Goal: Task Accomplishment & Management: Use online tool/utility

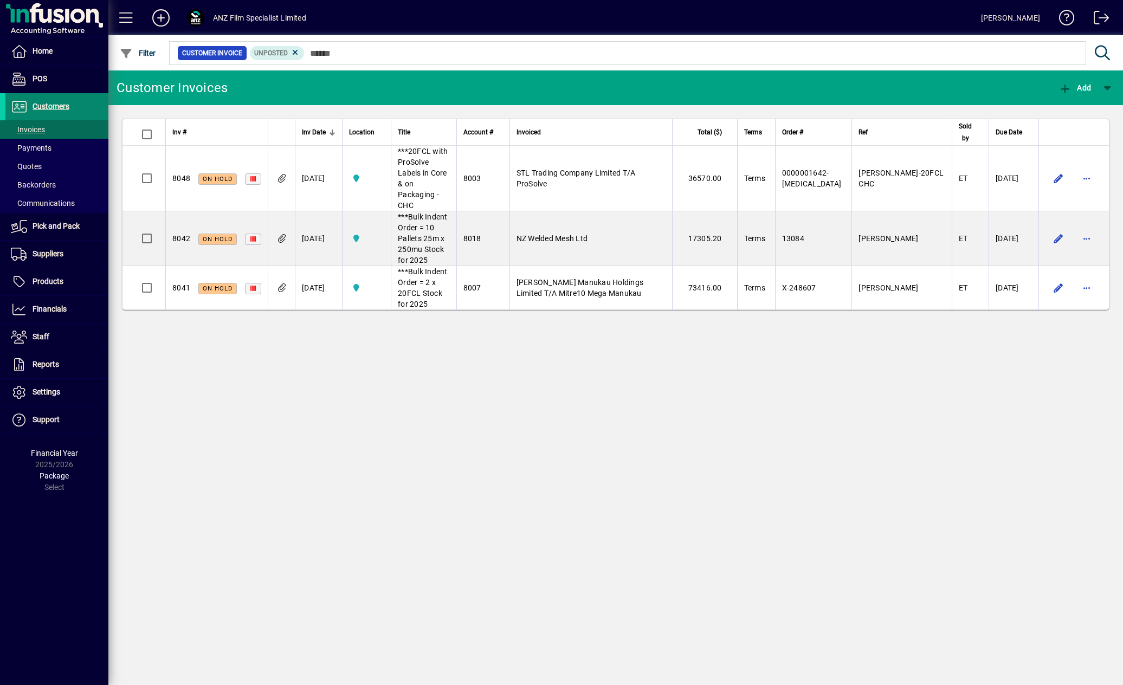
click at [62, 107] on span "Customers" at bounding box center [51, 106] width 37 height 9
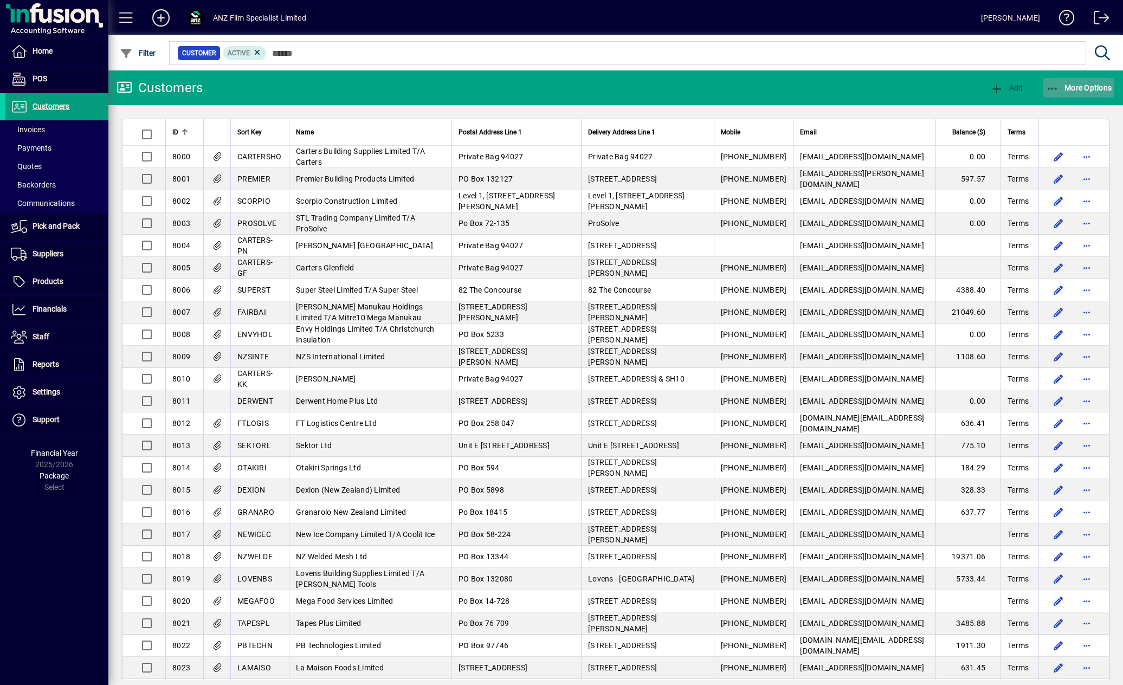
click at [1085, 86] on span "More Options" at bounding box center [1079, 87] width 66 height 9
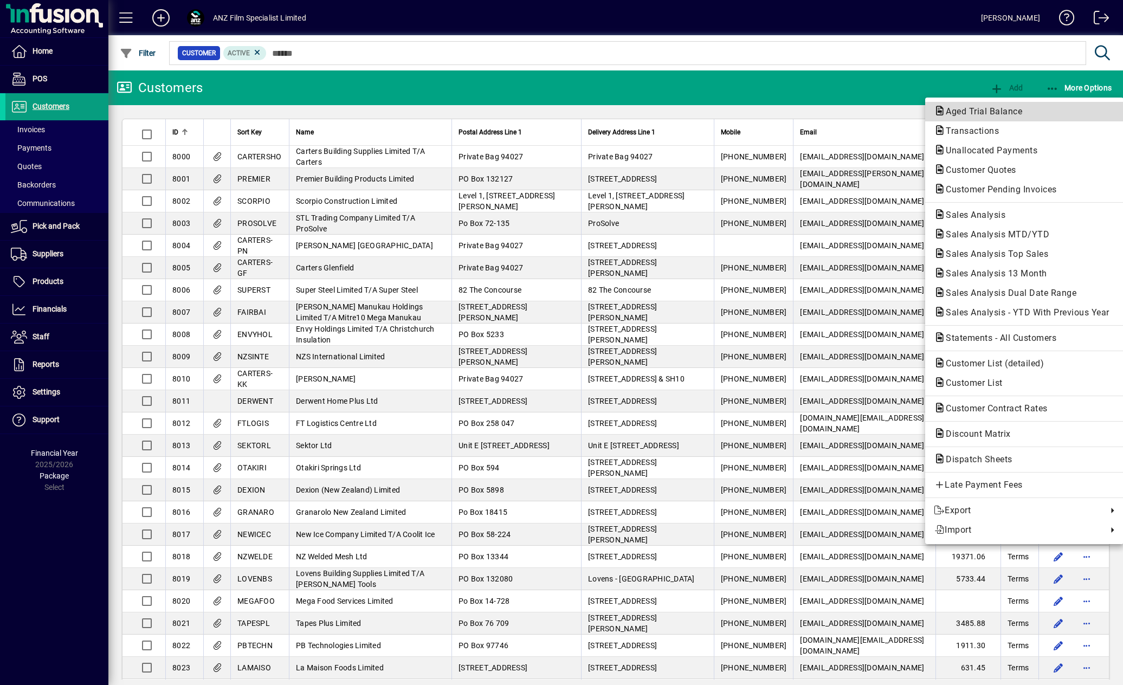
click at [976, 107] on span "Aged Trial Balance" at bounding box center [981, 111] width 94 height 10
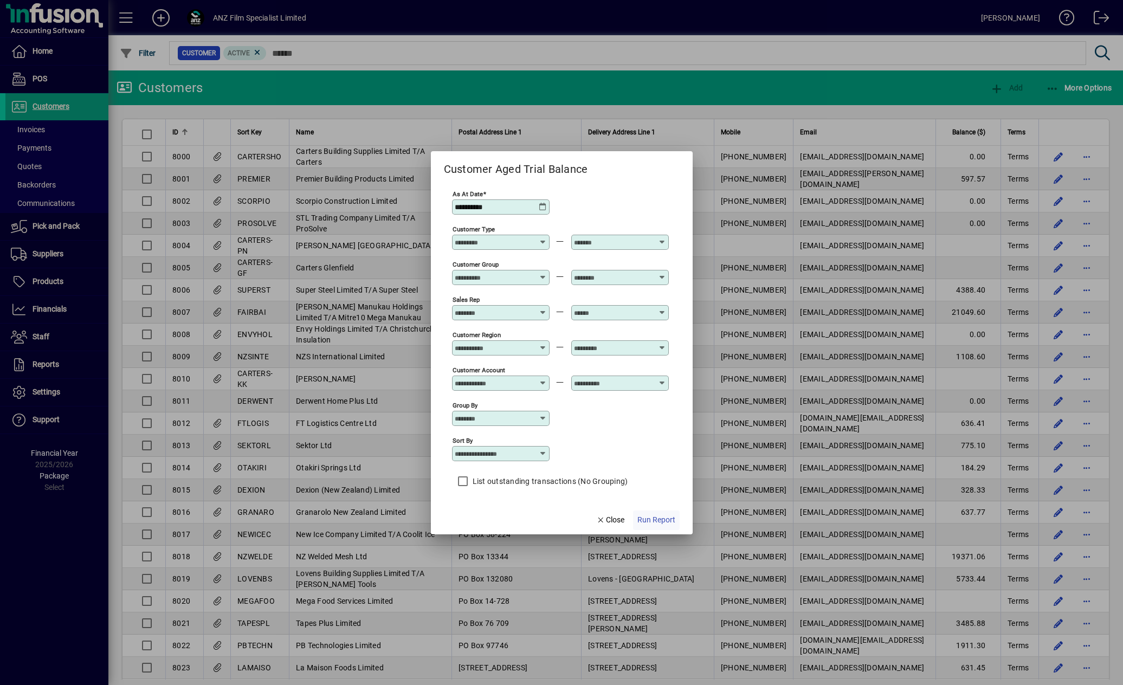
click at [664, 514] on span "button" at bounding box center [656, 520] width 47 height 26
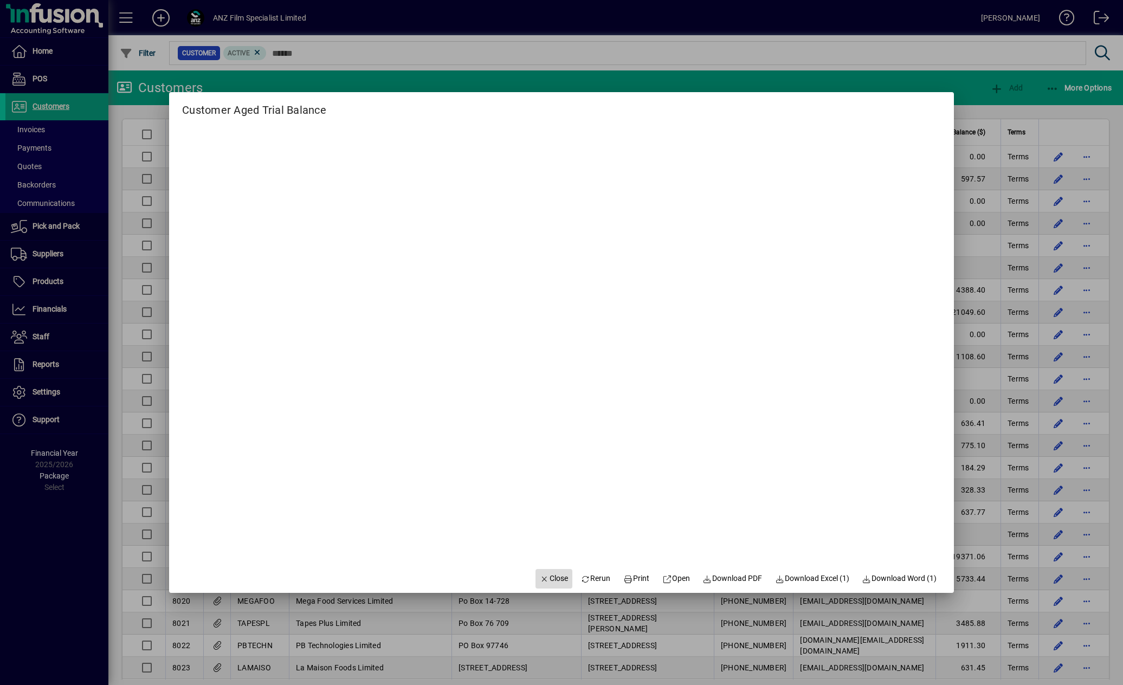
click at [541, 579] on span "Close" at bounding box center [554, 578] width 28 height 11
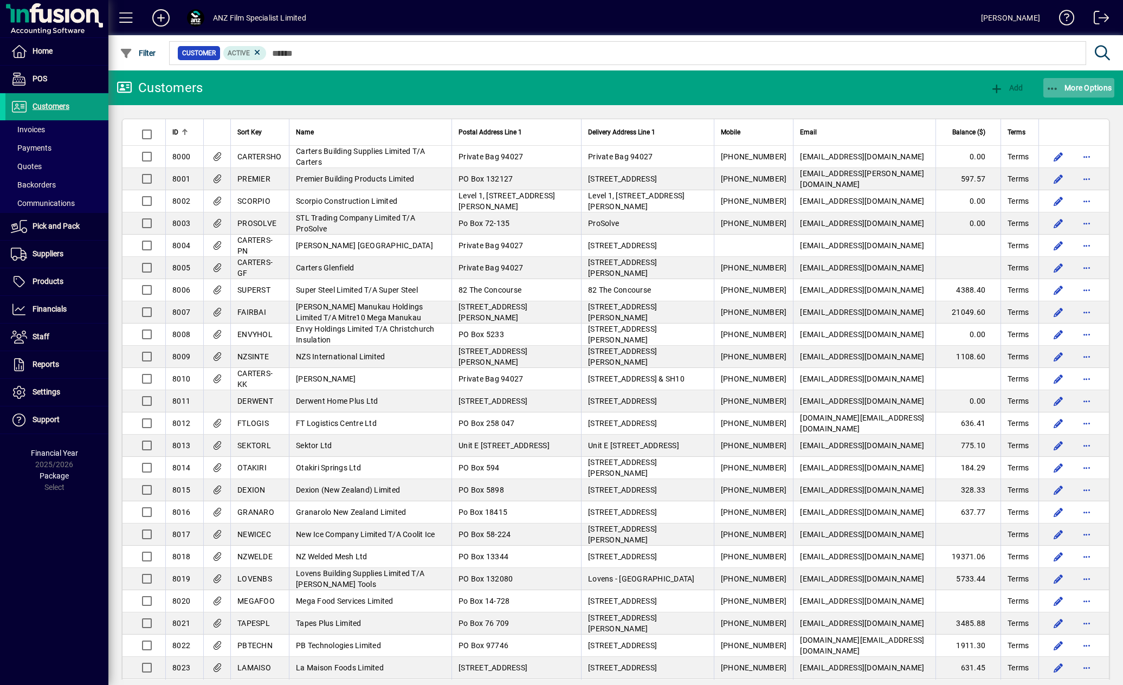
click at [1086, 84] on span "More Options" at bounding box center [1079, 87] width 66 height 9
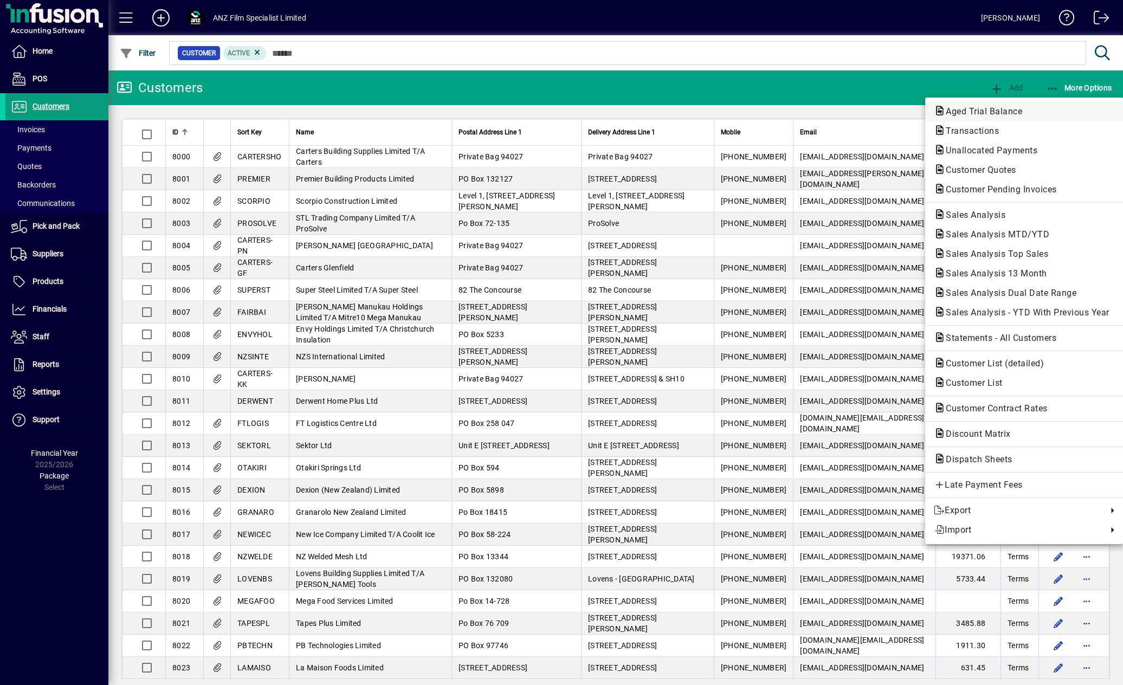
click at [999, 108] on span "Aged Trial Balance" at bounding box center [981, 111] width 94 height 10
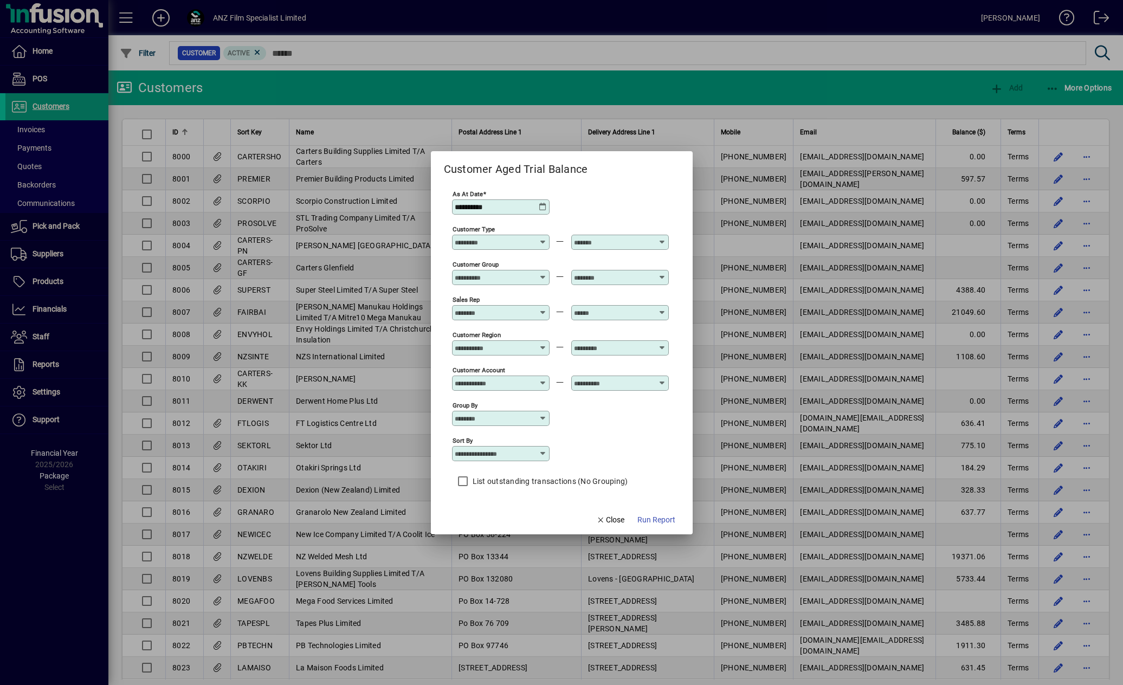
click at [539, 209] on icon at bounding box center [543, 207] width 9 height 9
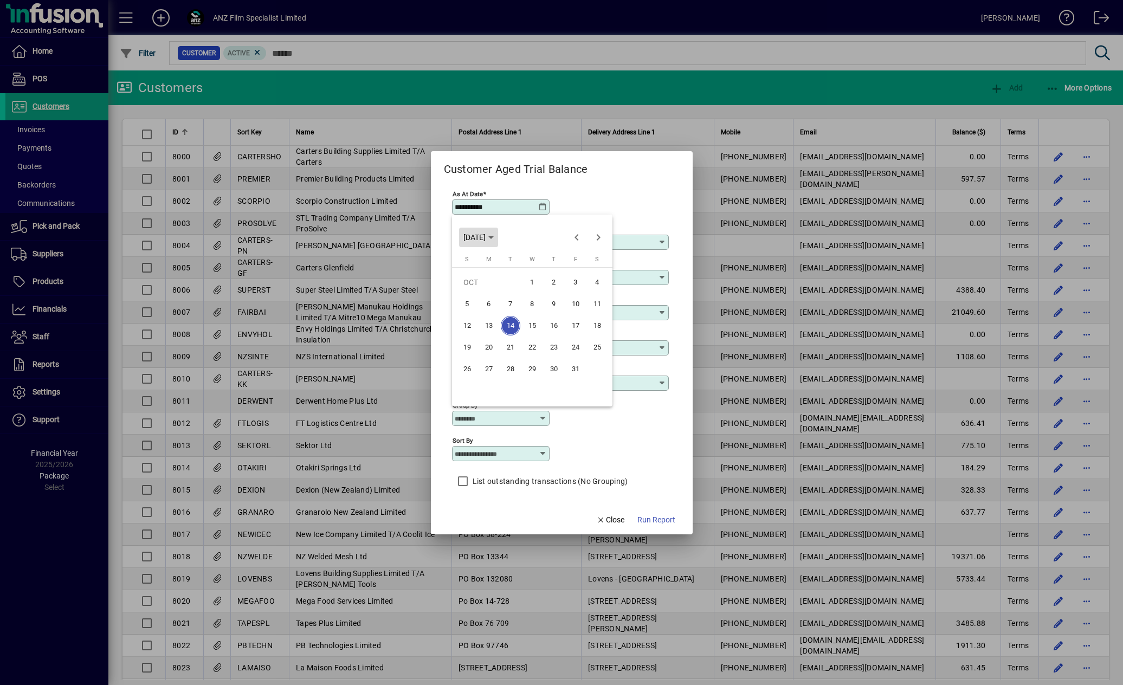
click at [494, 238] on icon "Choose month and year" at bounding box center [490, 237] width 5 height 3
click at [480, 315] on span "2024" at bounding box center [475, 315] width 34 height 20
click at [474, 336] on span "SEP" at bounding box center [475, 336] width 34 height 20
click at [490, 387] on span "30" at bounding box center [489, 391] width 20 height 20
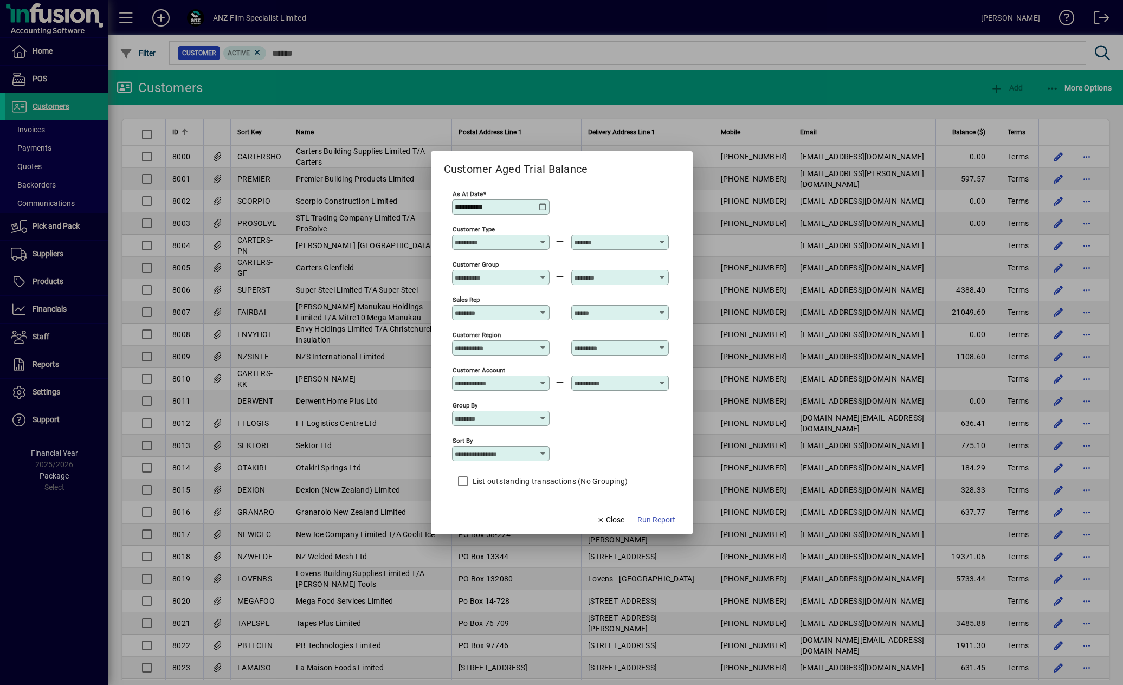
type input "**********"
click at [650, 515] on span "Run Report" at bounding box center [656, 519] width 38 height 11
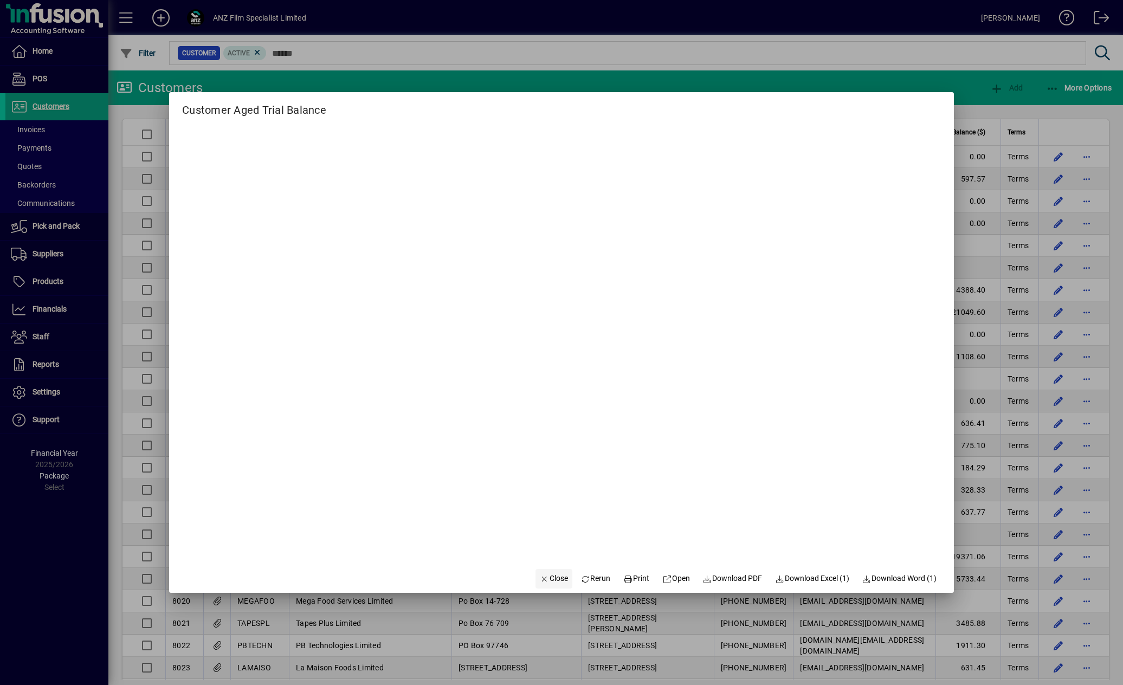
drag, startPoint x: 528, startPoint y: 574, endPoint x: 550, endPoint y: 566, distance: 23.1
click at [540, 574] on span "Close" at bounding box center [554, 578] width 28 height 11
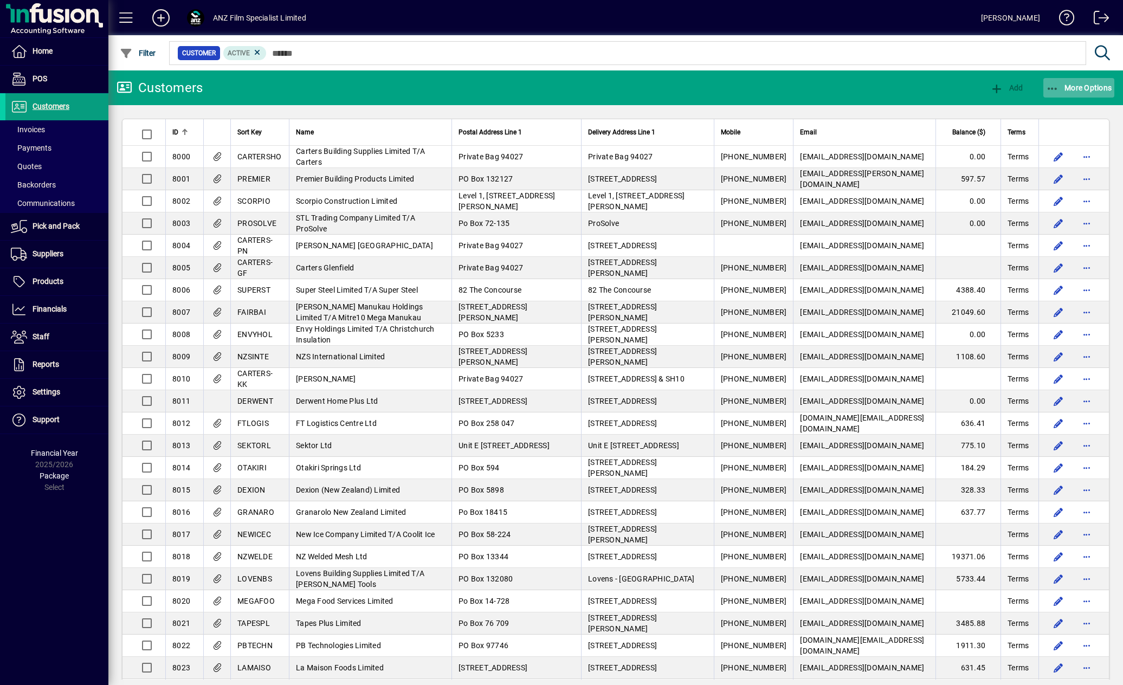
click at [1089, 92] on span "More Options" at bounding box center [1079, 87] width 66 height 9
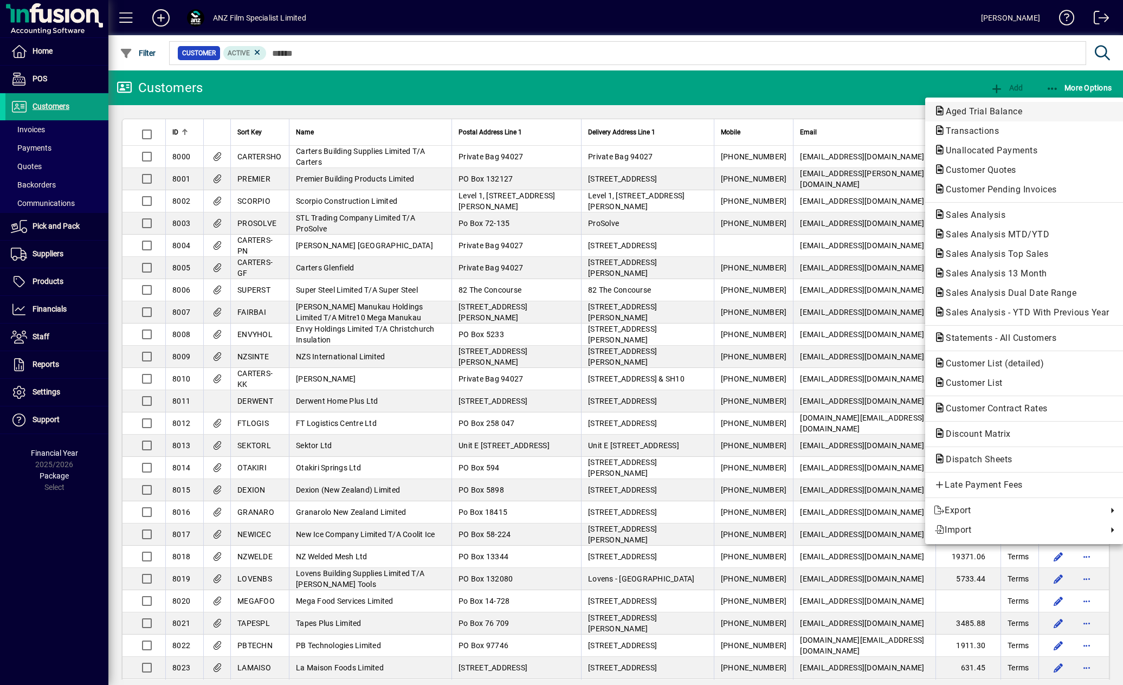
click at [993, 109] on span "Aged Trial Balance" at bounding box center [981, 111] width 94 height 10
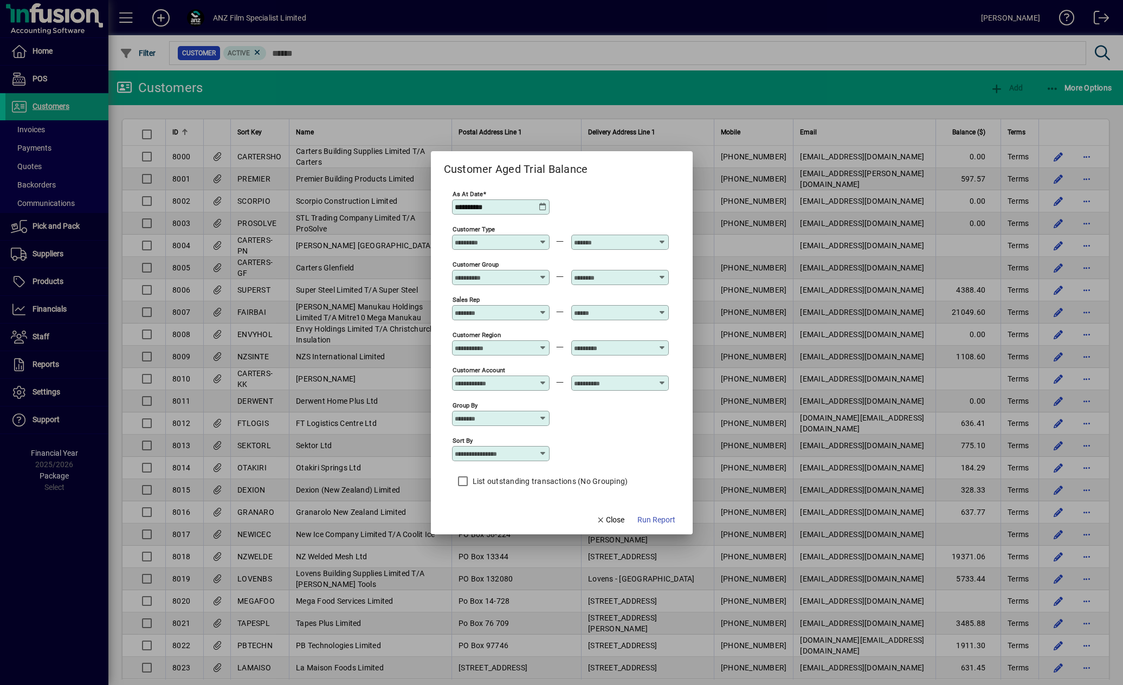
click at [541, 205] on icon at bounding box center [543, 207] width 9 height 9
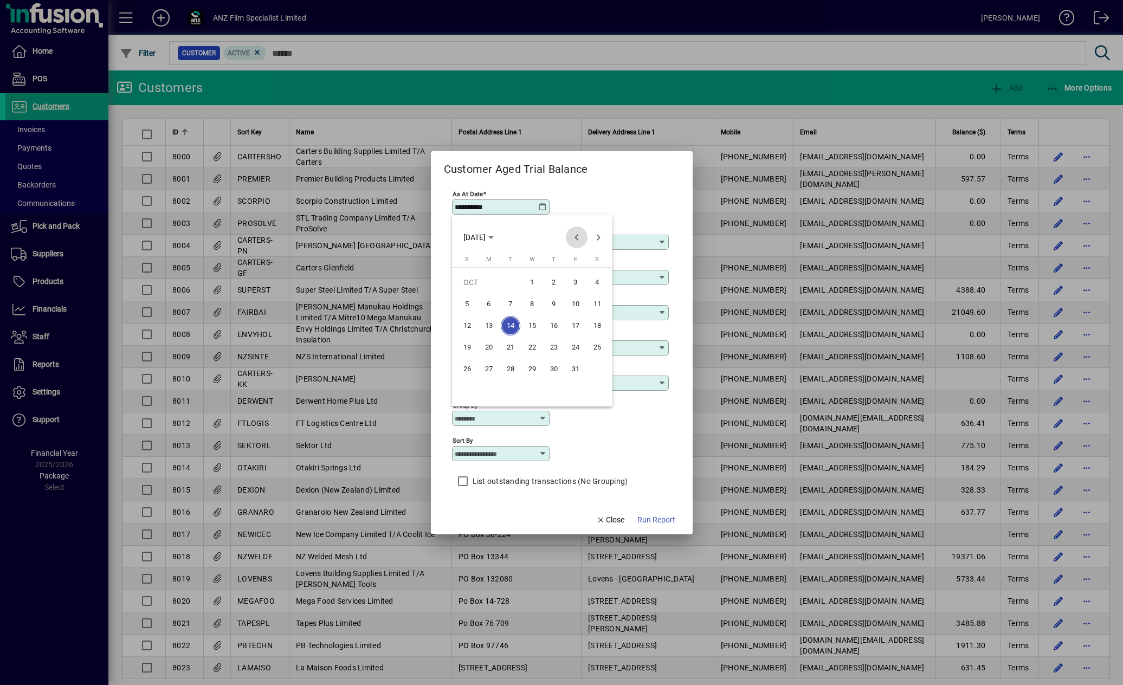
click at [577, 241] on span "Previous month" at bounding box center [577, 238] width 22 height 22
click at [515, 386] on span "30" at bounding box center [511, 391] width 20 height 20
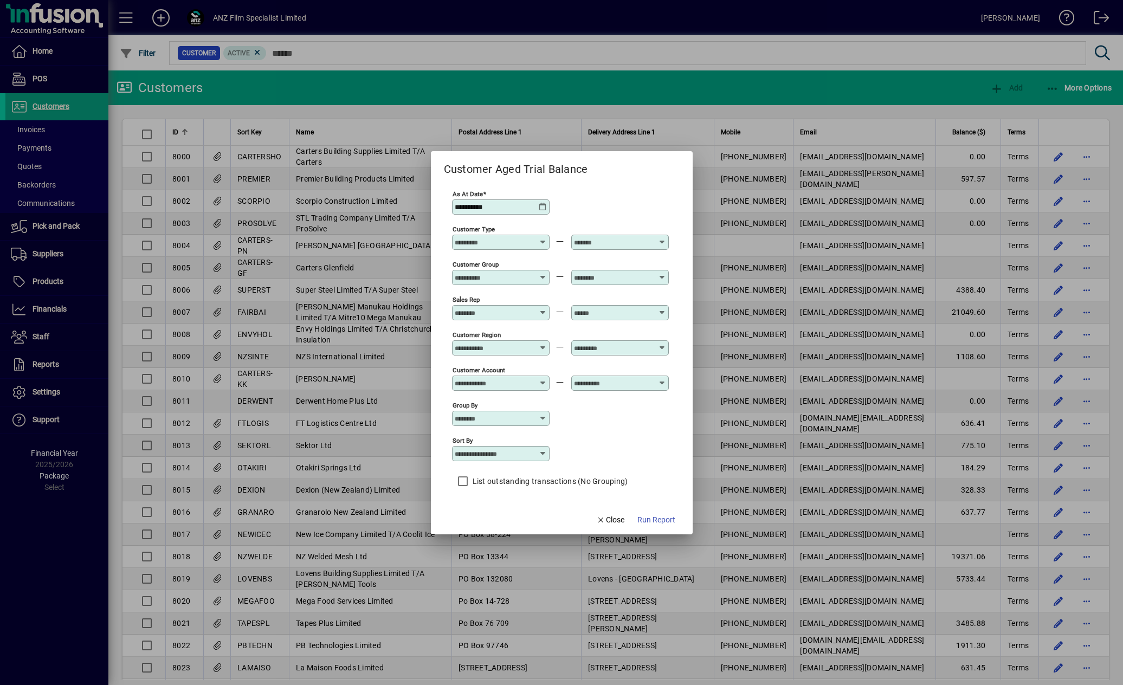
type input "**********"
click at [654, 520] on span "Run Report" at bounding box center [656, 519] width 38 height 11
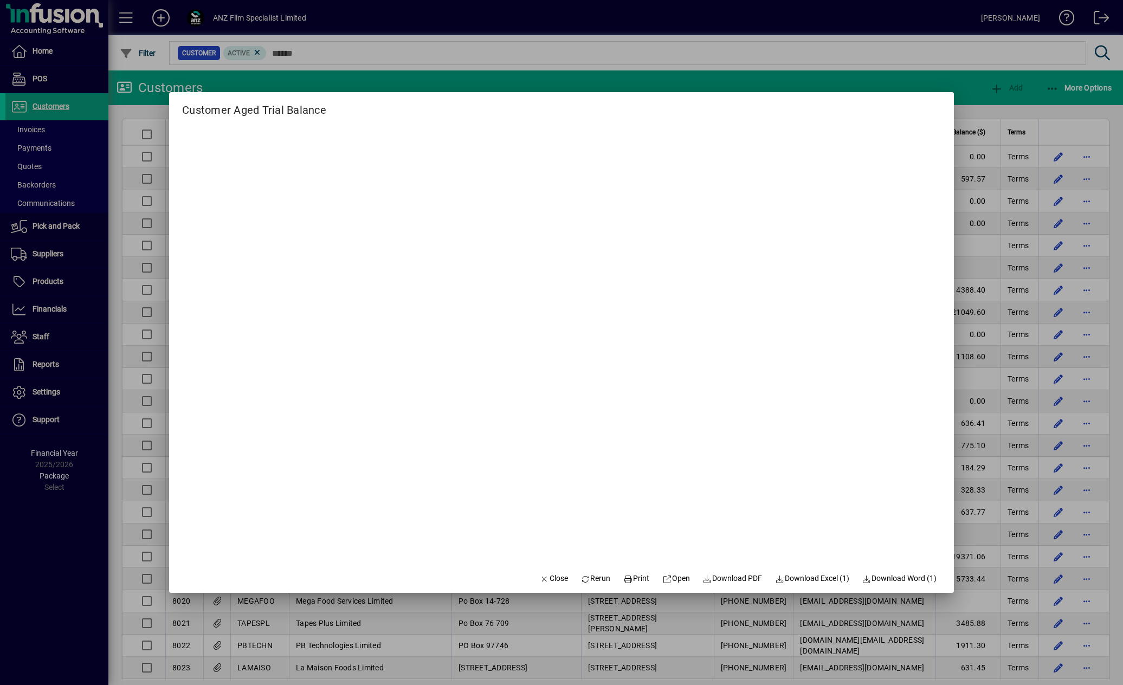
click at [57, 106] on div at bounding box center [561, 342] width 1123 height 685
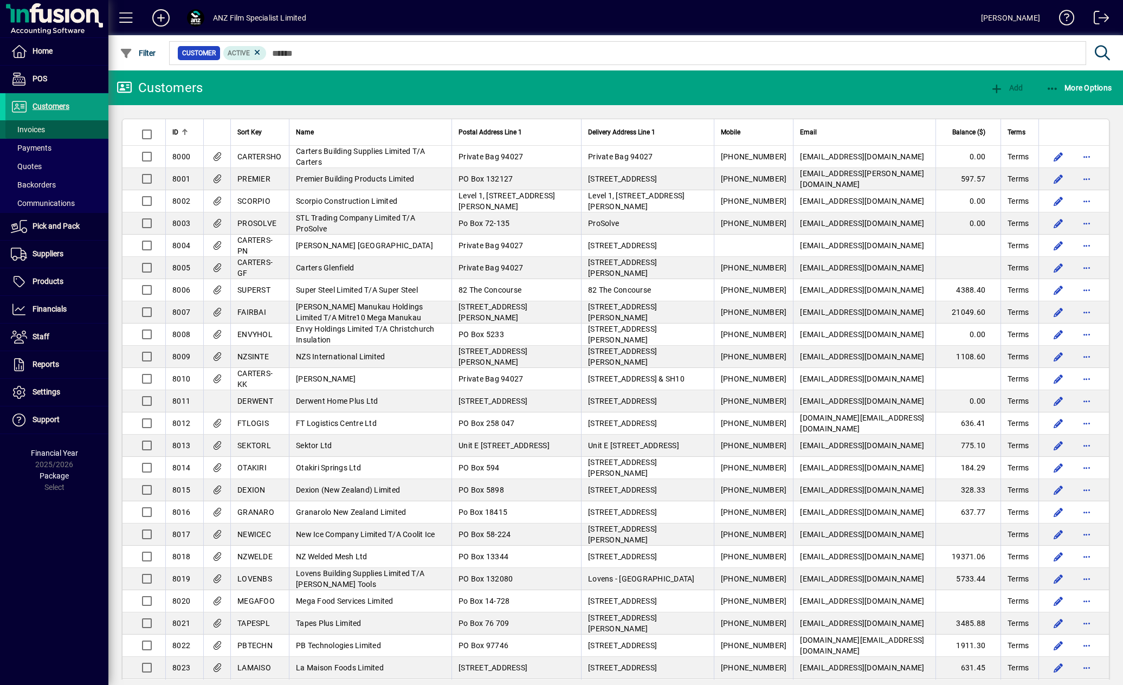
click at [45, 133] on span "Invoices" at bounding box center [28, 129] width 34 height 9
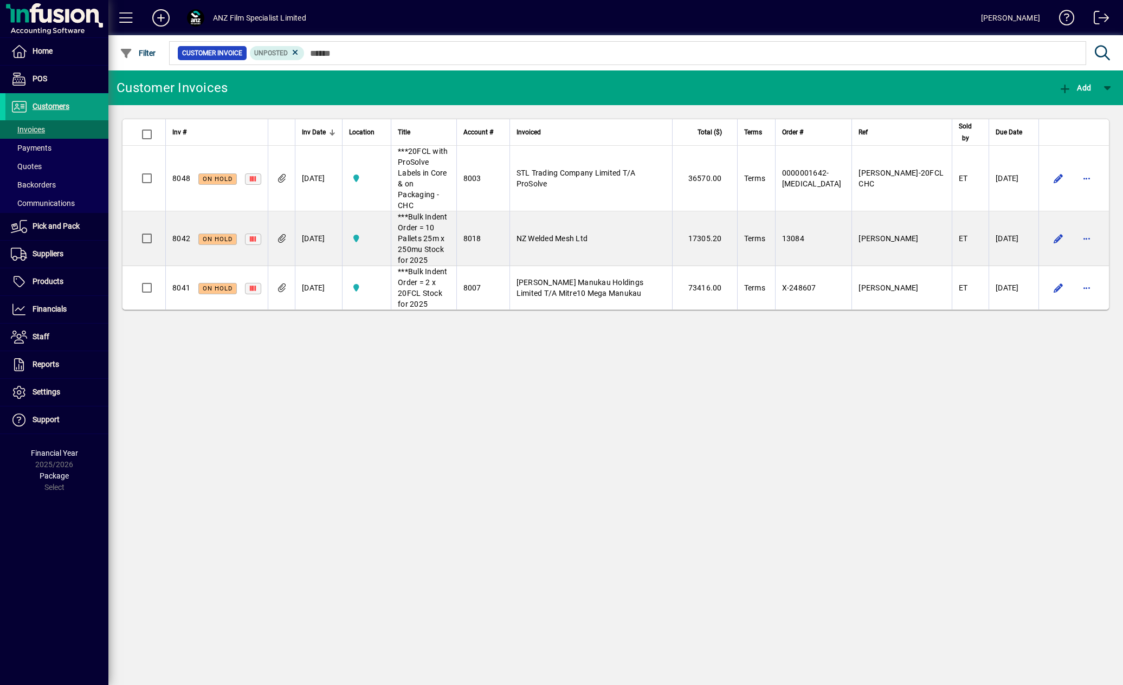
click at [448, 147] on span "***20FCL with ProSolve Labels in Core & on Packaging - CHC" at bounding box center [423, 178] width 50 height 63
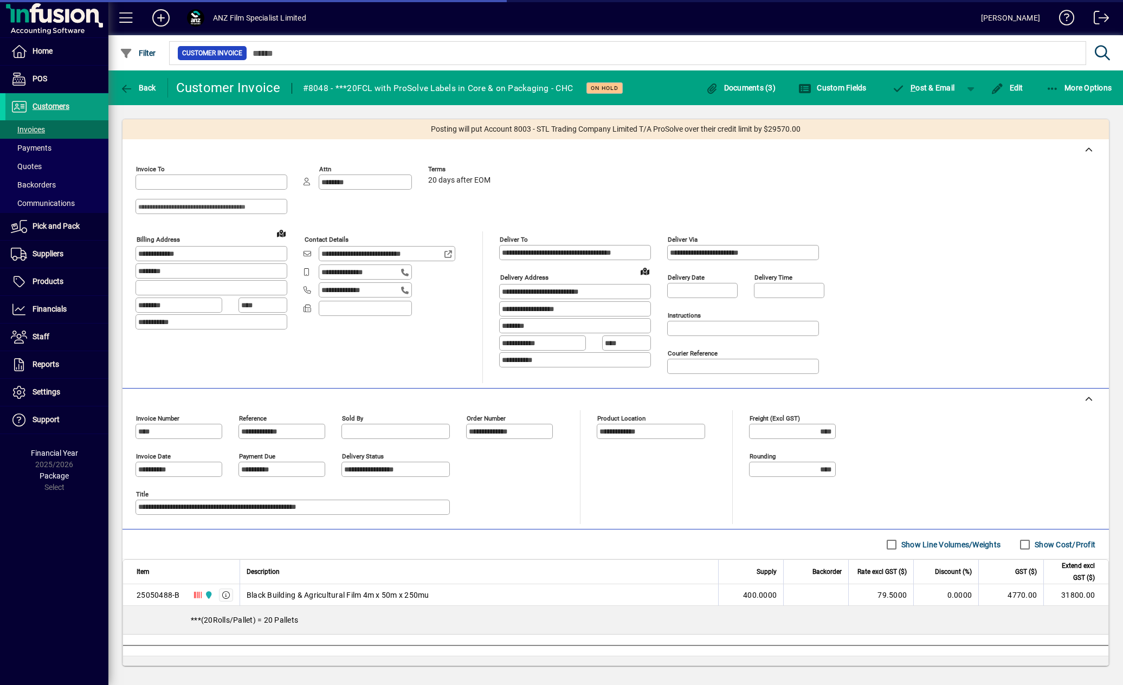
type input "**********"
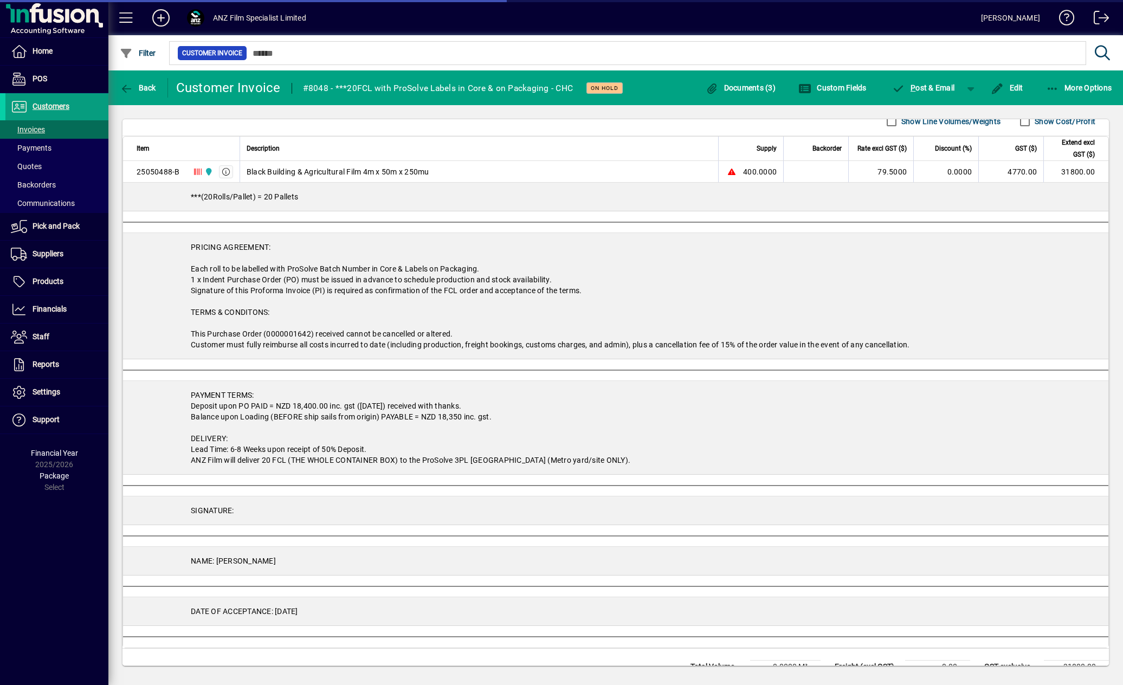
scroll to position [433, 0]
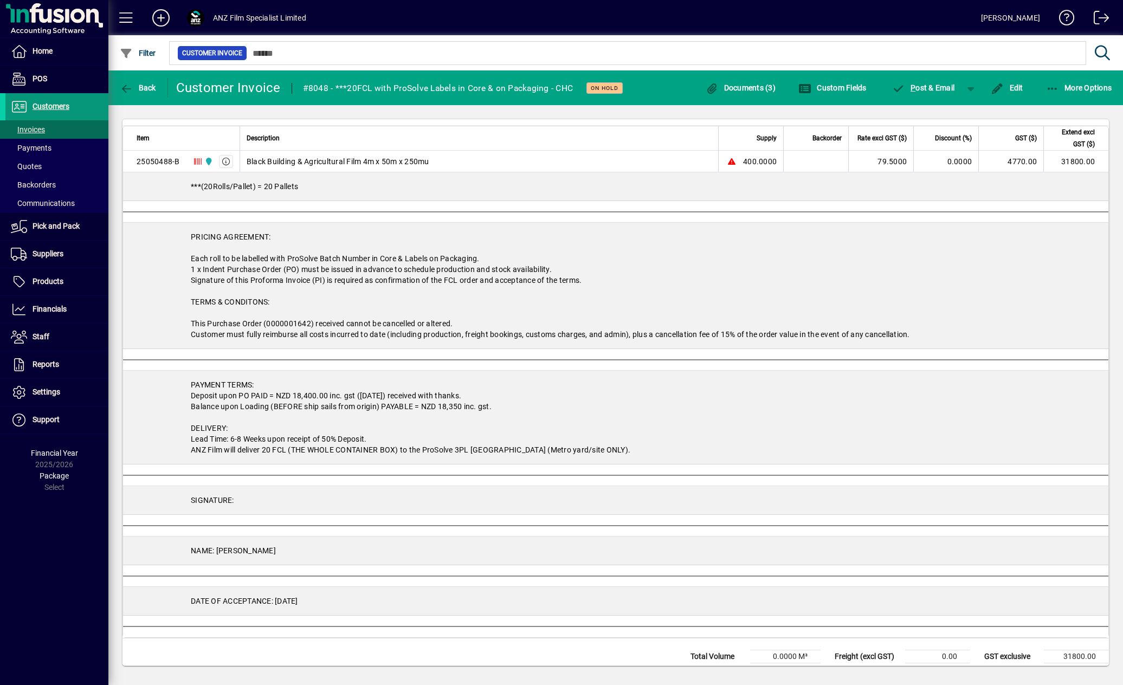
drag, startPoint x: 60, startPoint y: 102, endPoint x: 70, endPoint y: 101, distance: 10.9
click at [60, 102] on span "Customers" at bounding box center [51, 106] width 37 height 9
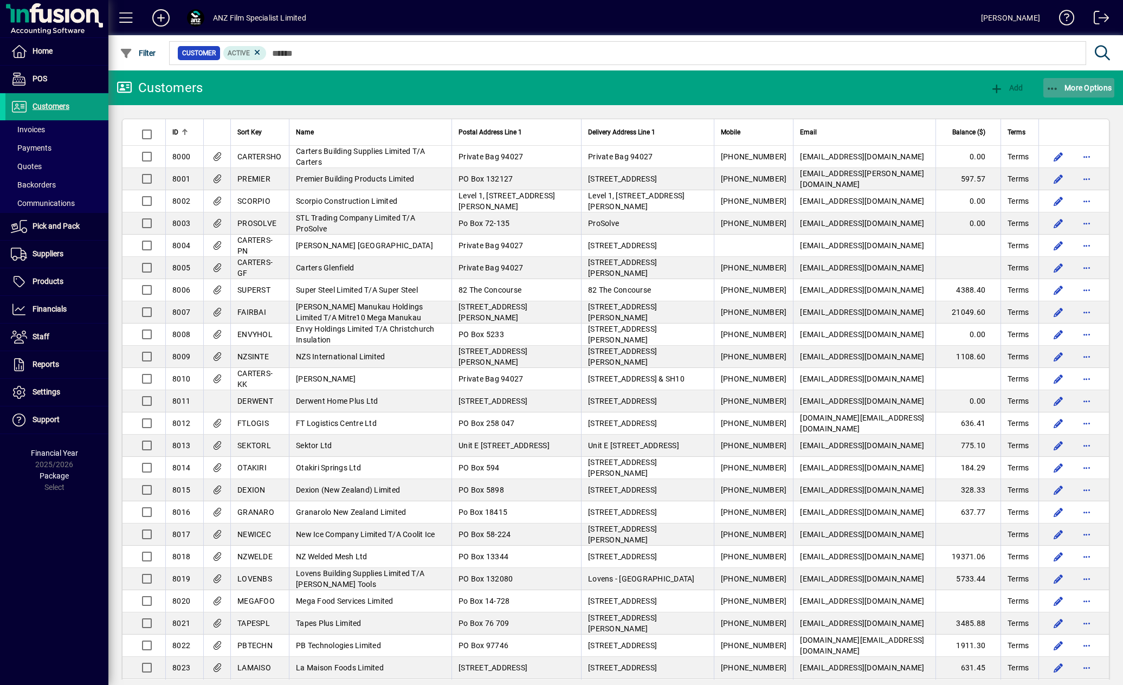
click at [1099, 92] on span "More Options" at bounding box center [1079, 87] width 66 height 9
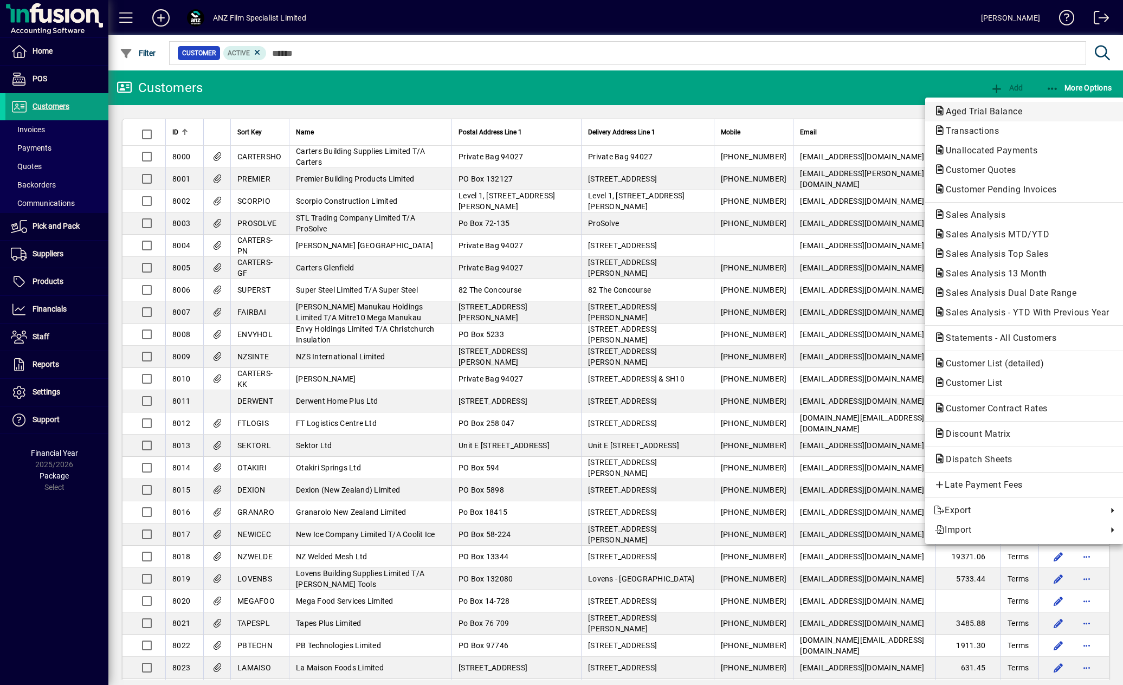
click at [1031, 112] on span "Aged Trial Balance" at bounding box center [1024, 111] width 181 height 13
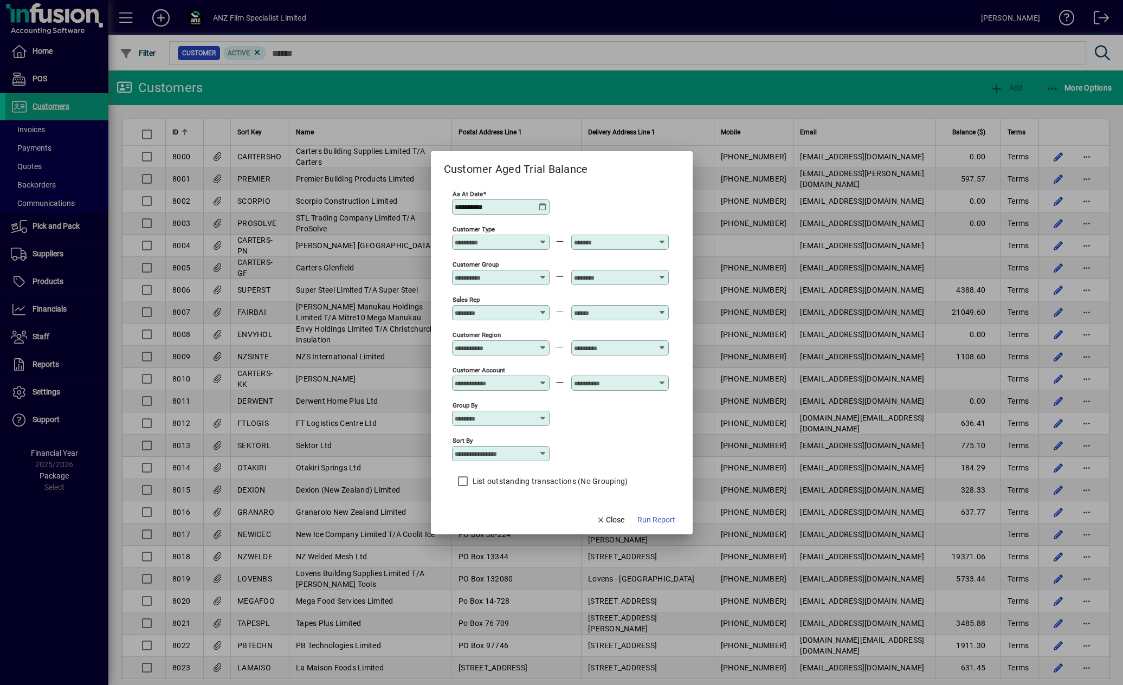
click at [548, 207] on div "**********" at bounding box center [502, 207] width 94 height 9
click at [542, 207] on icon at bounding box center [543, 207] width 9 height 9
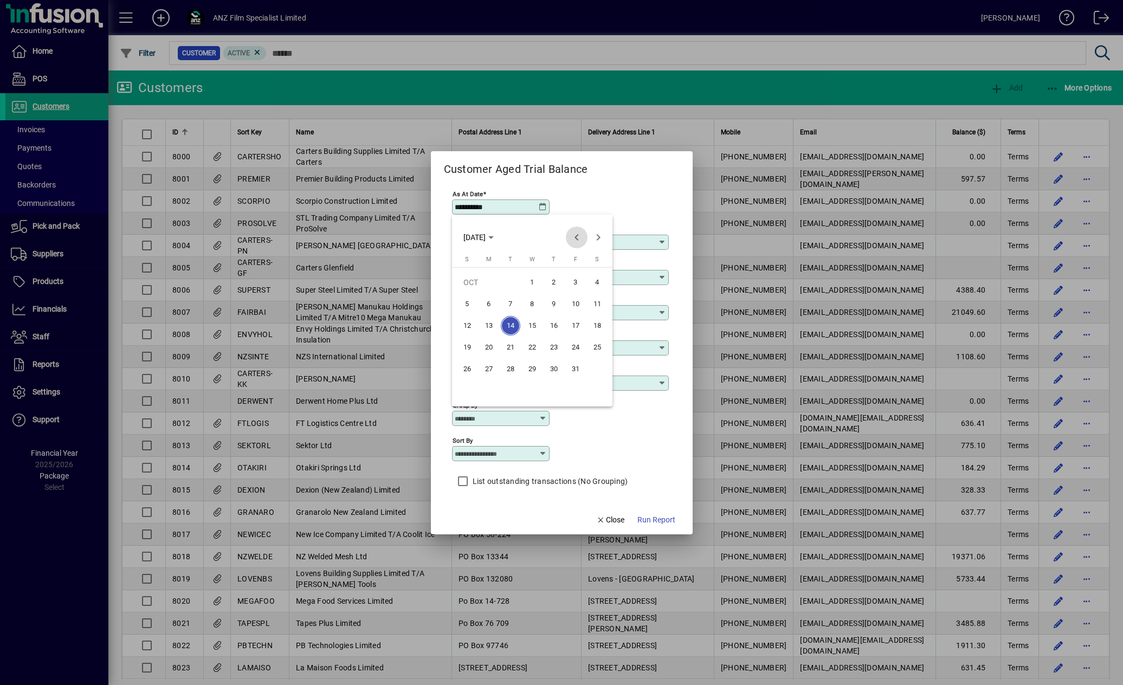
click at [570, 237] on span "Previous month" at bounding box center [577, 238] width 22 height 22
drag, startPoint x: 512, startPoint y: 392, endPoint x: 603, endPoint y: 463, distance: 115.9
click at [512, 392] on span "30" at bounding box center [511, 391] width 20 height 20
type input "**********"
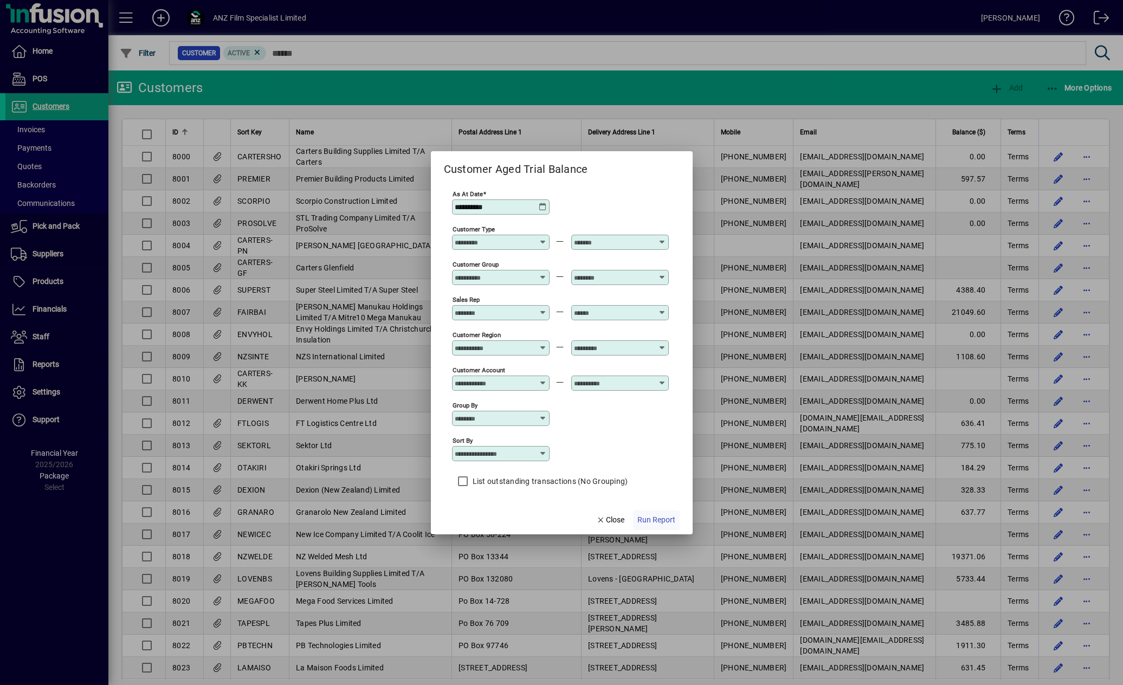
click at [657, 511] on span "button" at bounding box center [656, 520] width 47 height 26
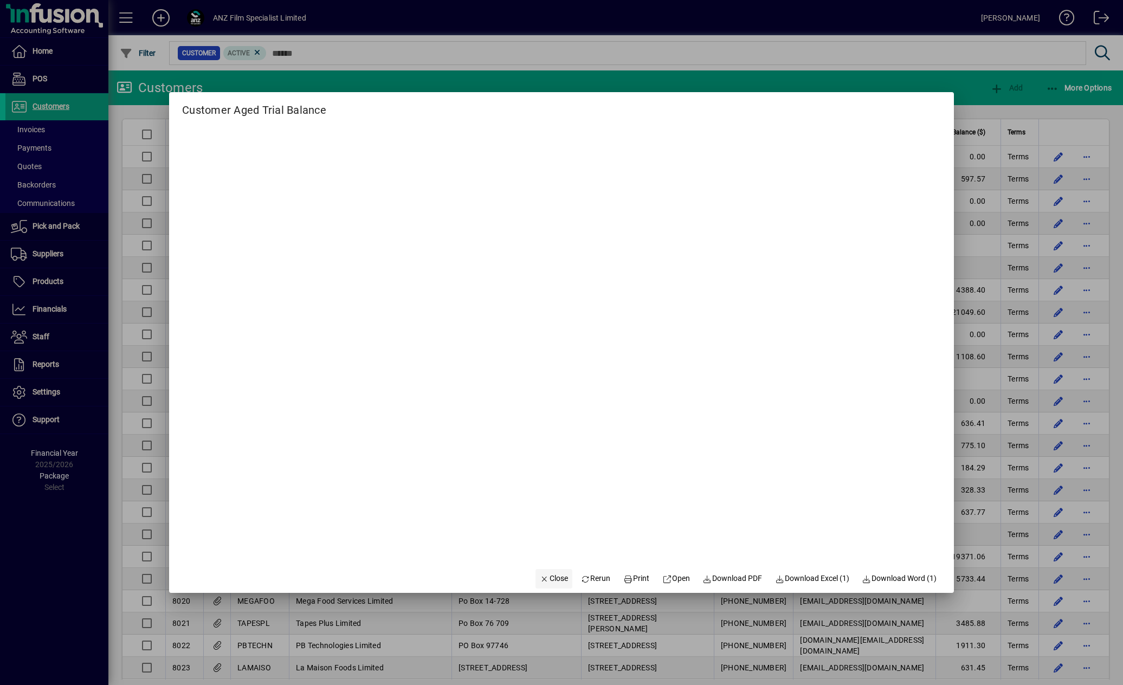
drag, startPoint x: 536, startPoint y: 580, endPoint x: 538, endPoint y: 571, distance: 9.9
click at [540, 580] on icon "button" at bounding box center [545, 579] width 10 height 8
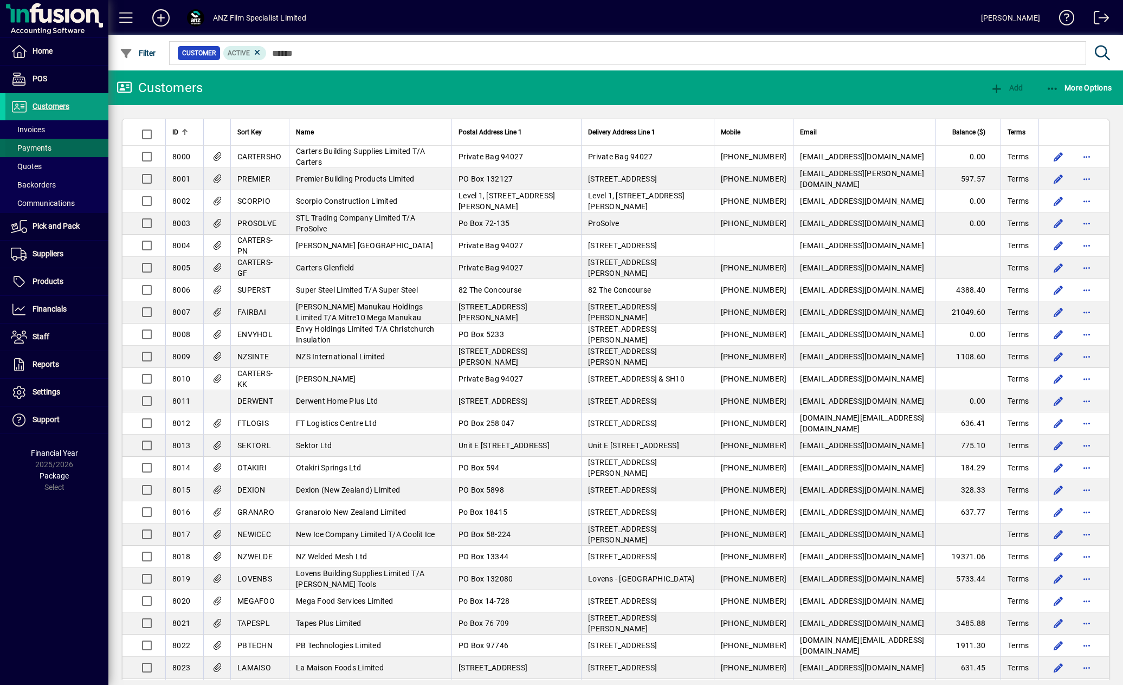
drag, startPoint x: 31, startPoint y: 132, endPoint x: 84, endPoint y: 142, distance: 54.0
click at [31, 132] on span "Invoices" at bounding box center [28, 129] width 34 height 9
